Goal: Task Accomplishment & Management: Manage account settings

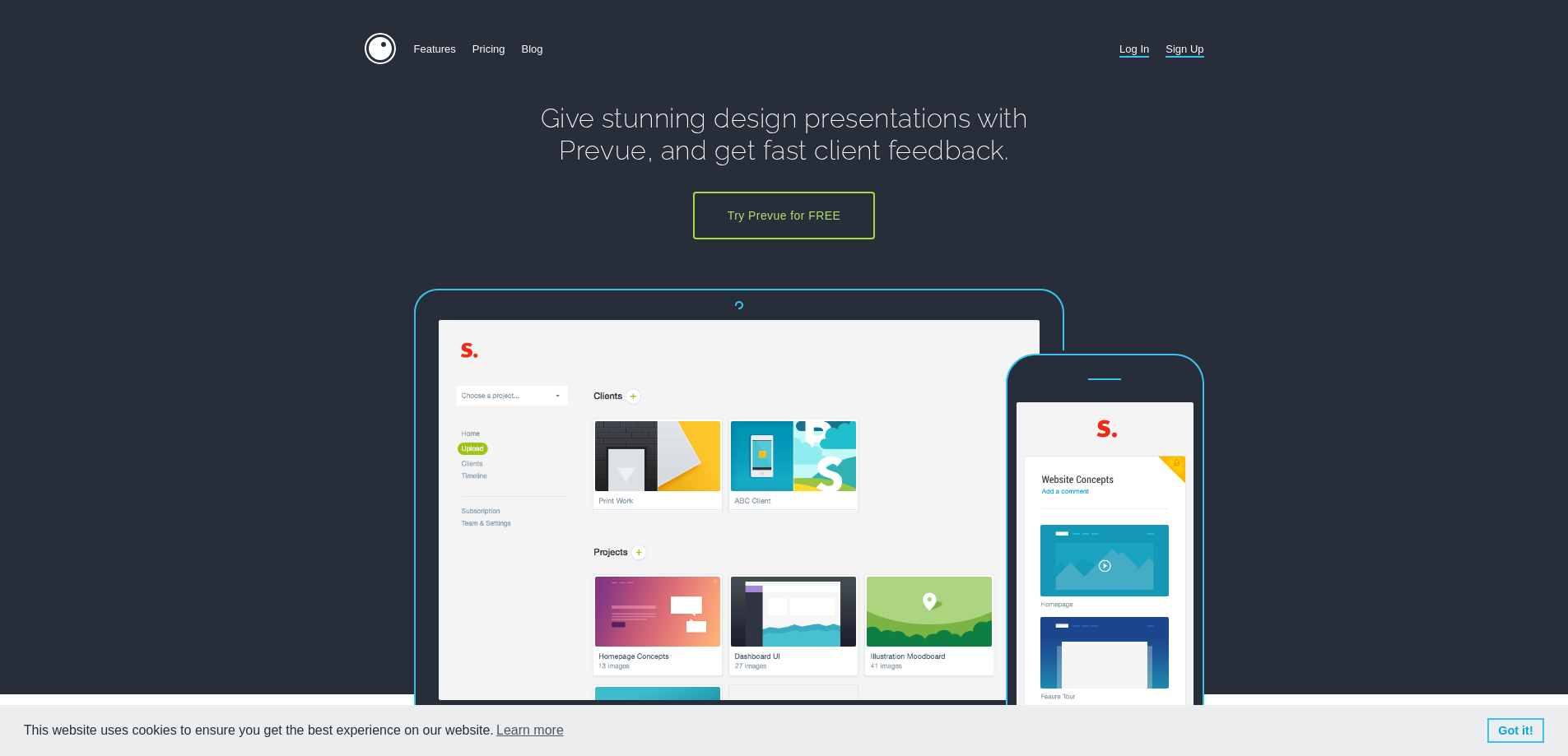
click at [1127, 50] on link "Log In" at bounding box center [1135, 49] width 29 height 32
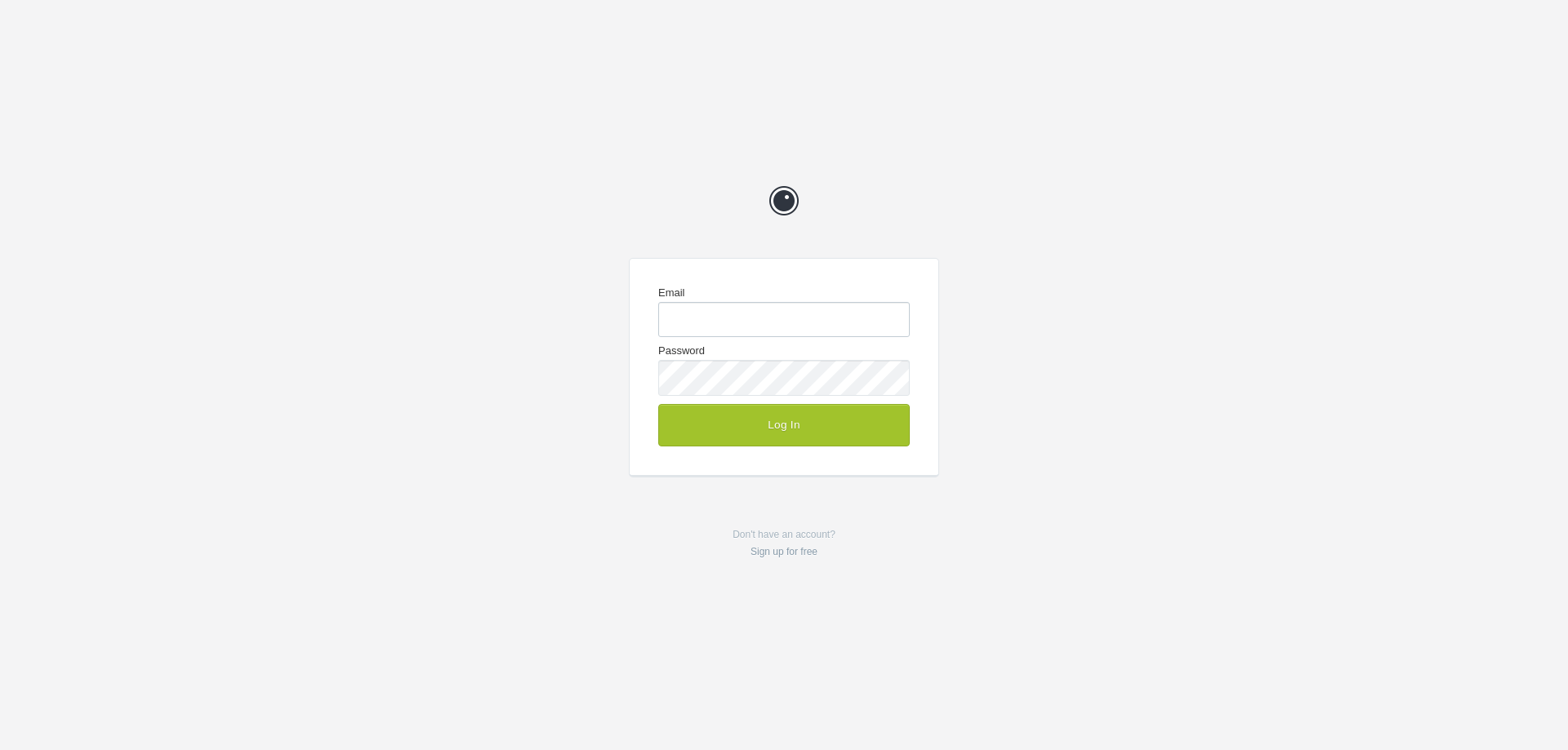
click at [742, 322] on input "Email" at bounding box center [784, 319] width 252 height 35
type input "[EMAIL_ADDRESS][DOMAIN_NAME]"
click at [841, 421] on button "Log In" at bounding box center [784, 425] width 252 height 43
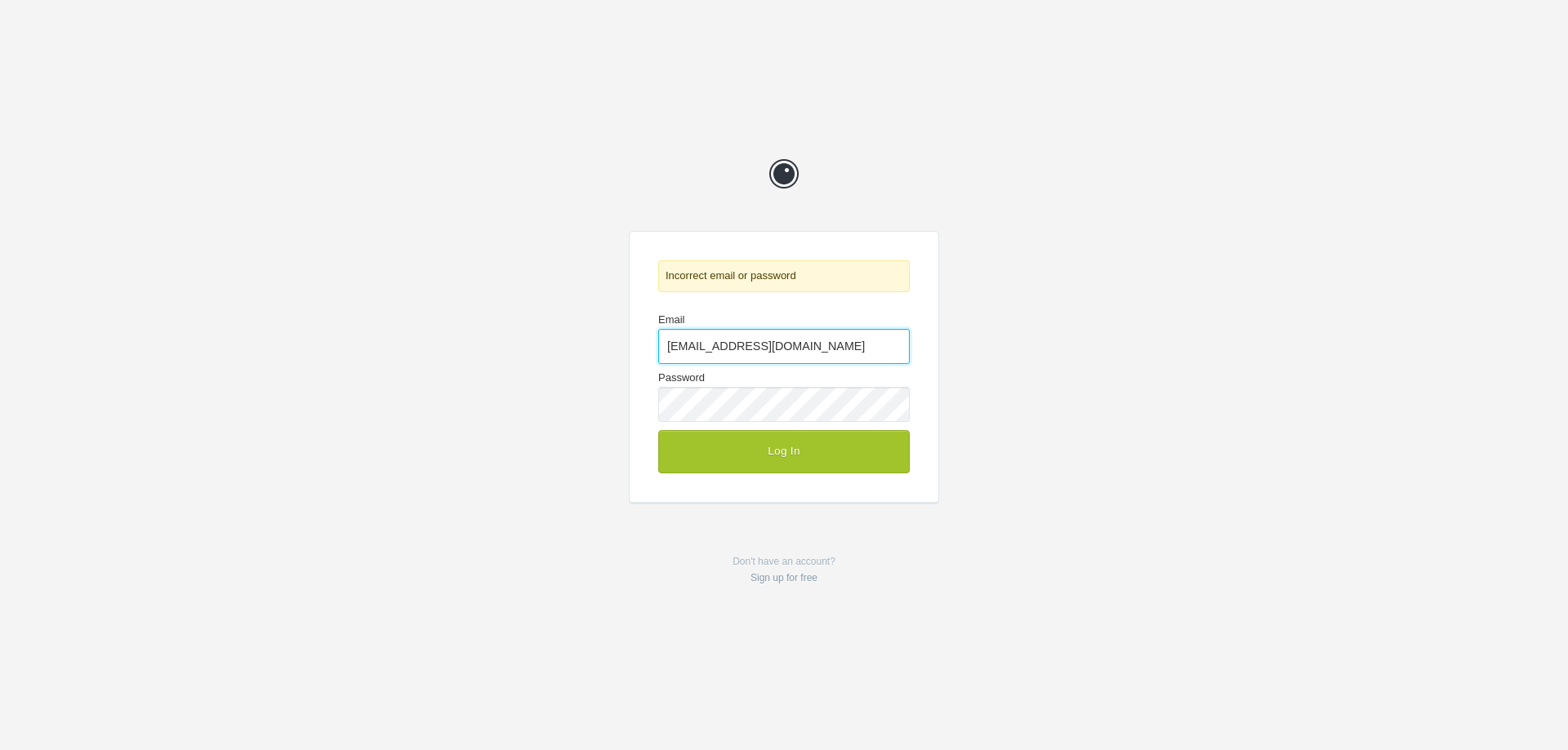
click at [830, 335] on input "[EMAIL_ADDRESS][DOMAIN_NAME]" at bounding box center [784, 346] width 252 height 35
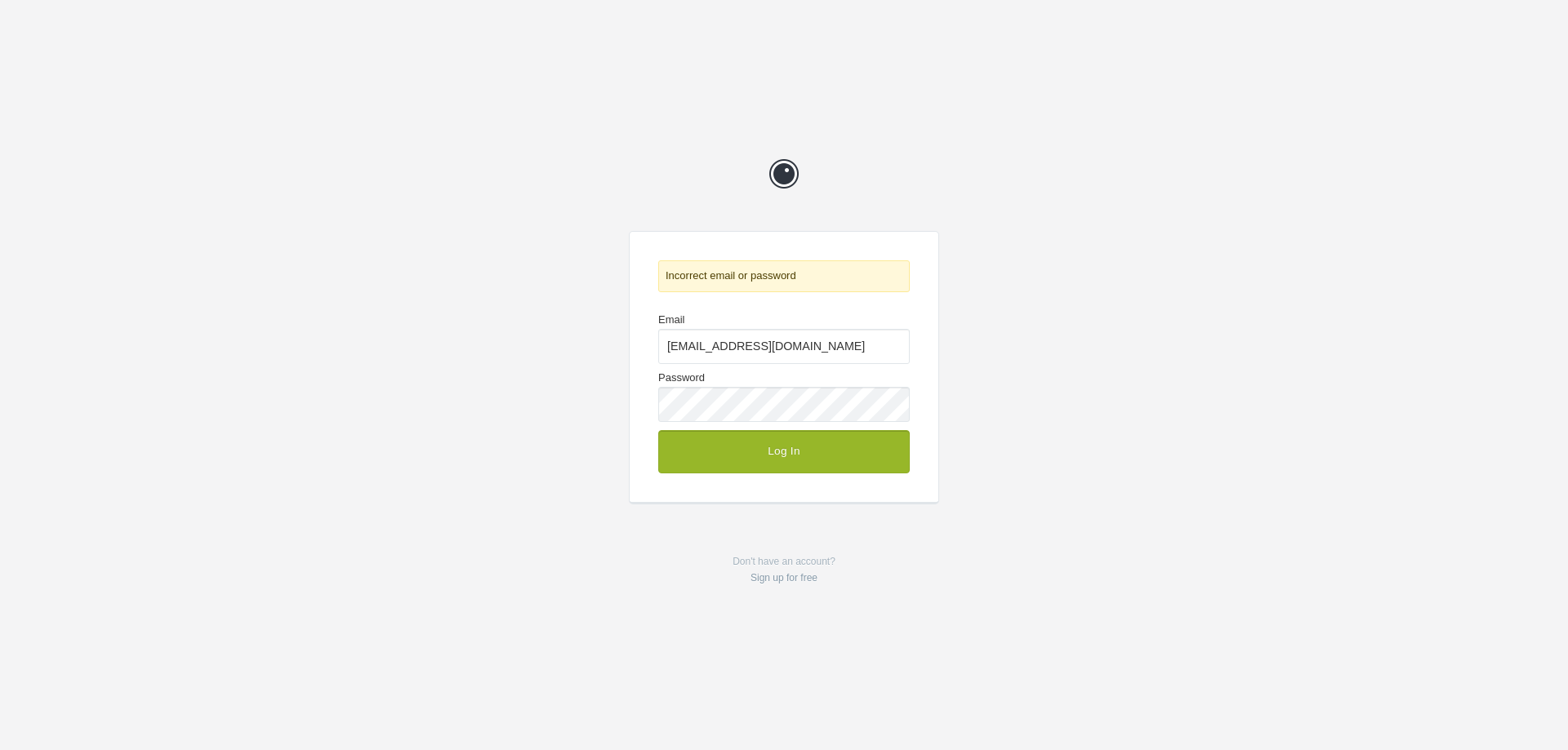
click at [797, 460] on button "Log In" at bounding box center [784, 451] width 252 height 43
click at [912, 181] on div "Prevue" at bounding box center [784, 173] width 310 height 52
click at [791, 565] on p "Don't have an account? Sign up for free" at bounding box center [784, 570] width 310 height 34
click at [790, 575] on link "Sign up for free" at bounding box center [784, 578] width 67 height 12
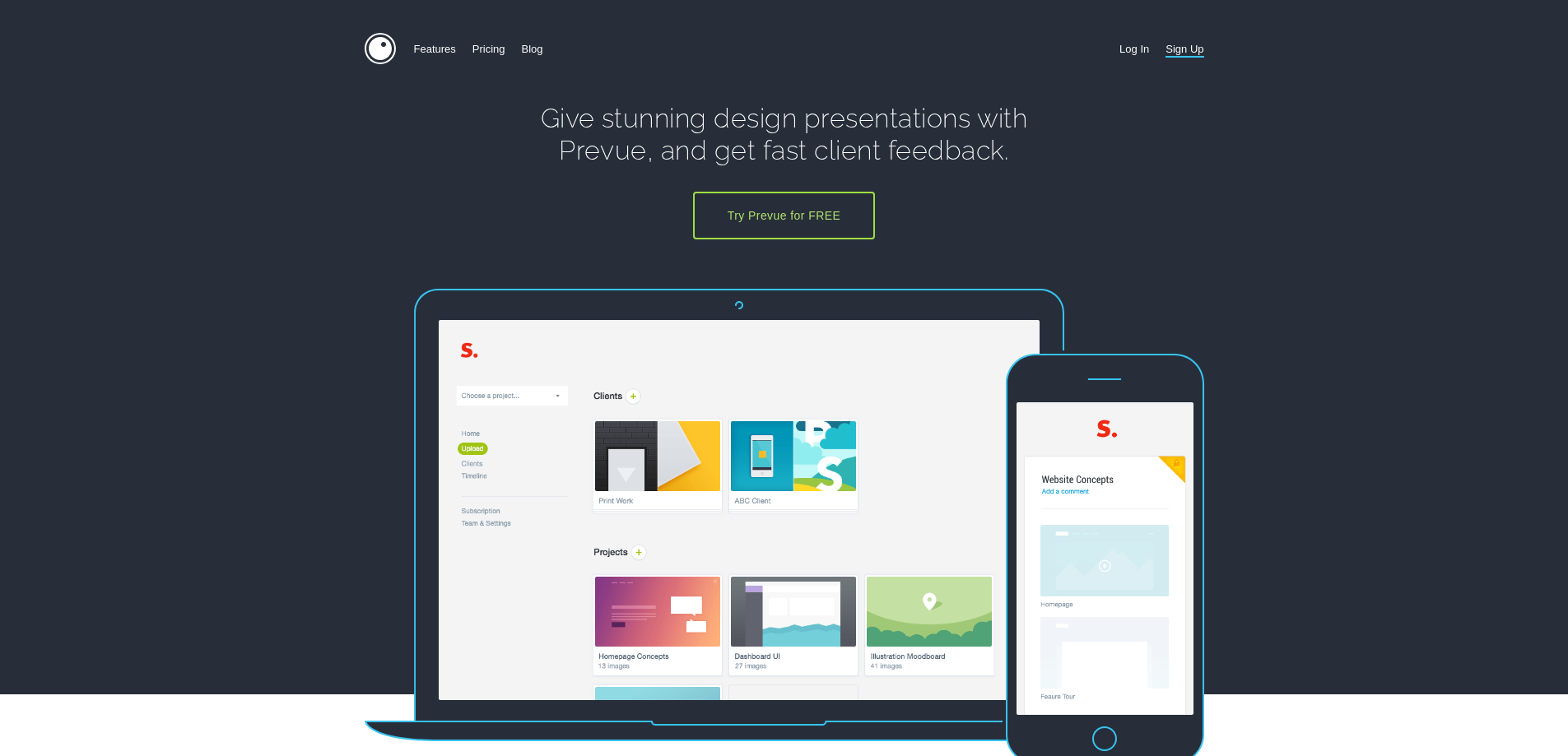
scroll to position [3433, 0]
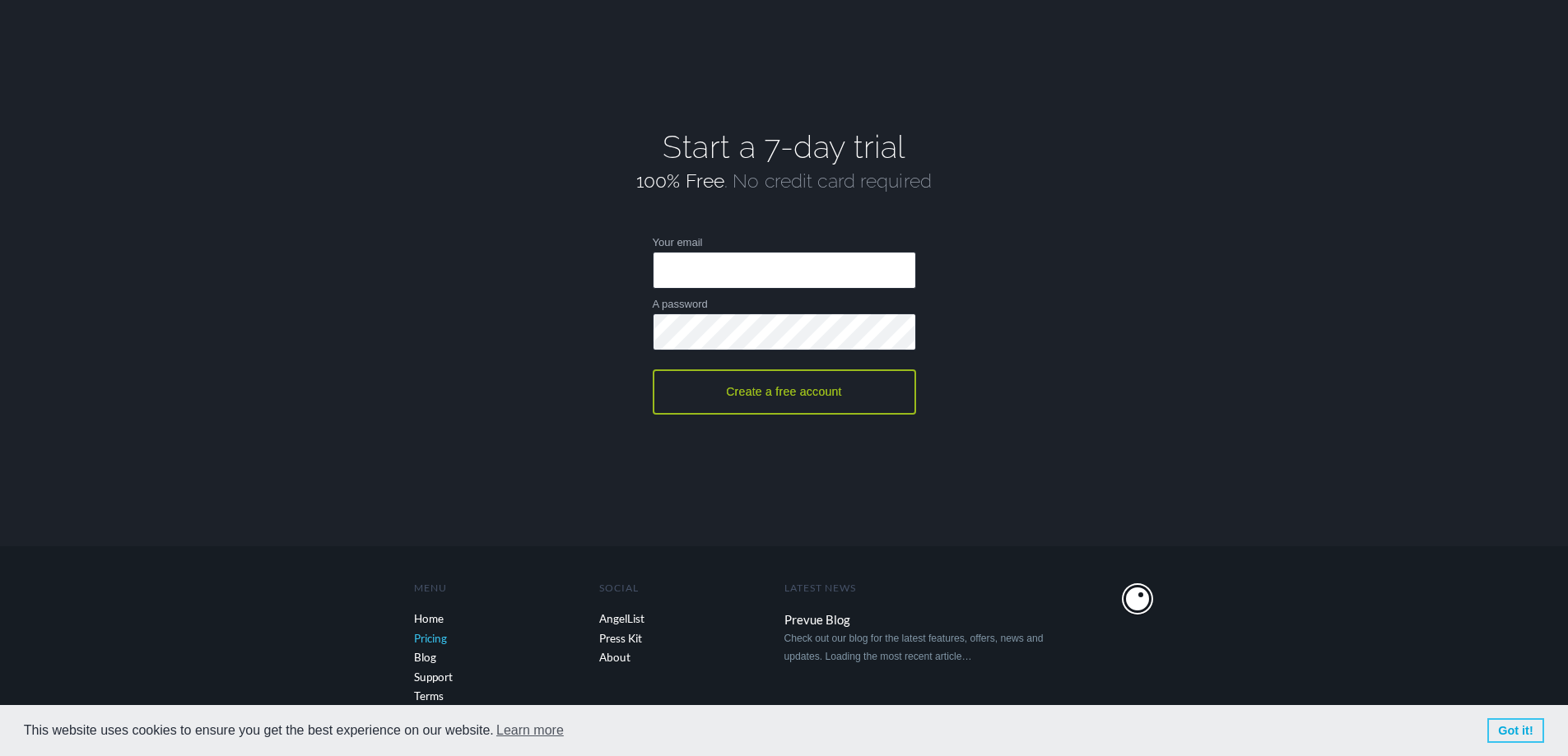
click at [429, 633] on link "Pricing" at bounding box center [507, 640] width 185 height 20
